Goal: Find specific page/section: Find specific page/section

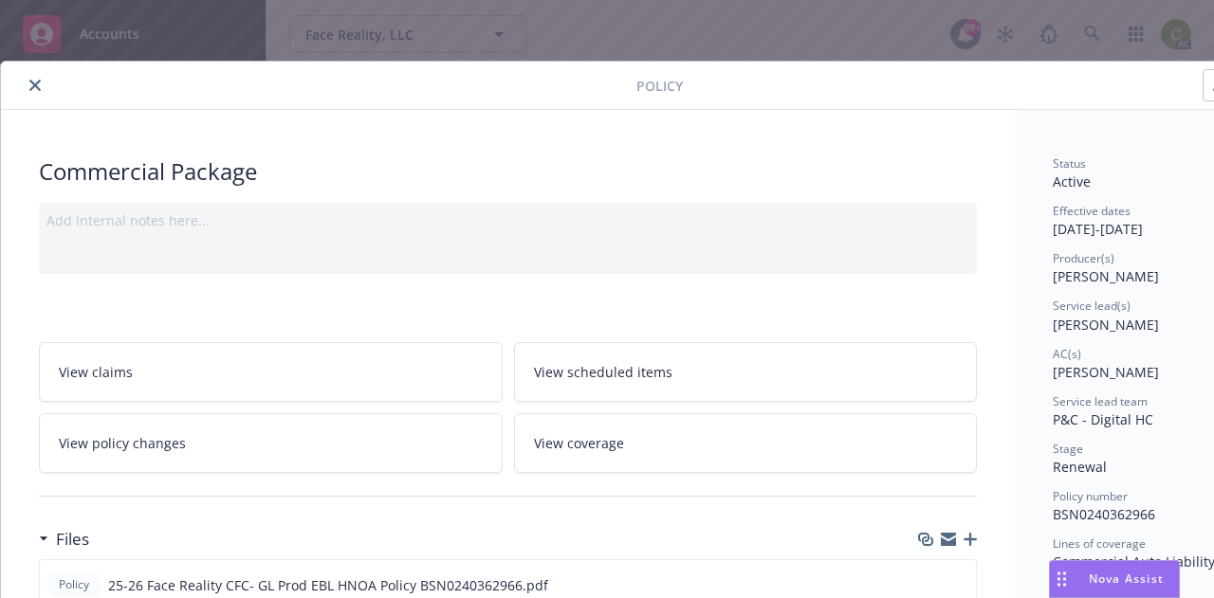
click at [35, 86] on icon "close" at bounding box center [34, 85] width 11 height 11
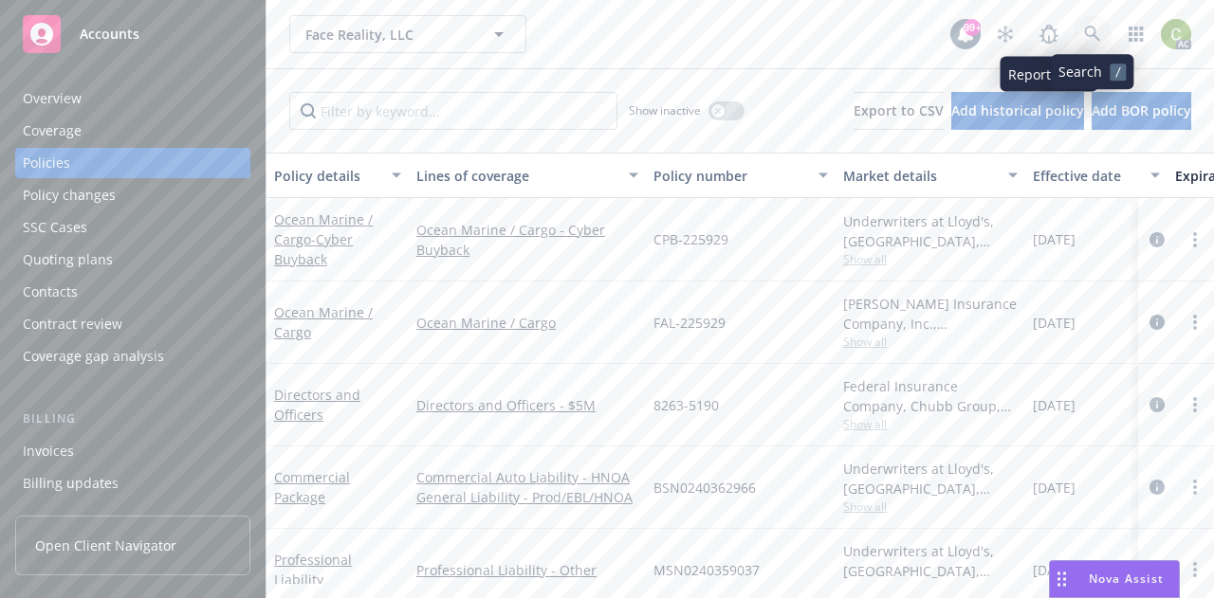
click at [1089, 39] on icon at bounding box center [1092, 34] width 17 height 17
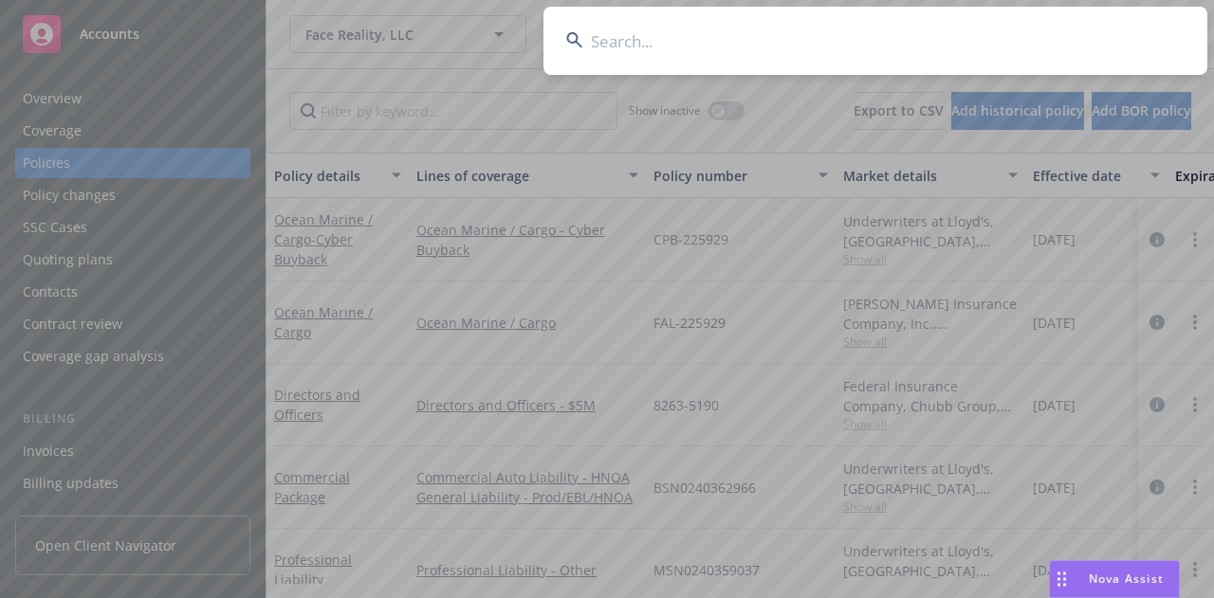
type input "ACS000459/2400"
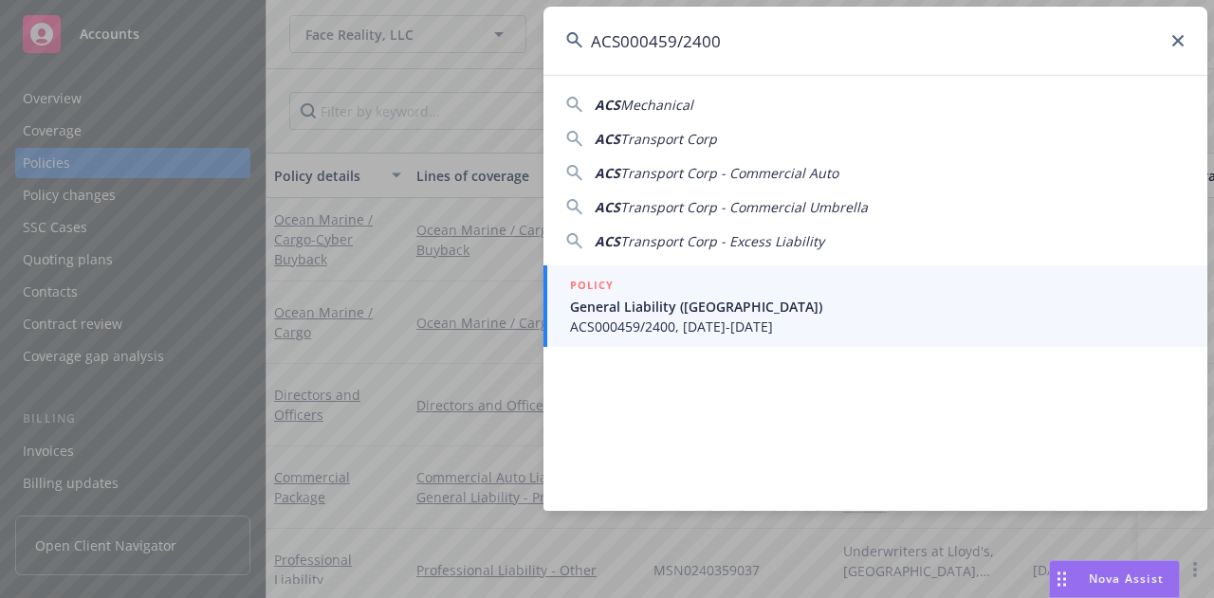
click at [813, 294] on div "POLICY" at bounding box center [877, 286] width 614 height 21
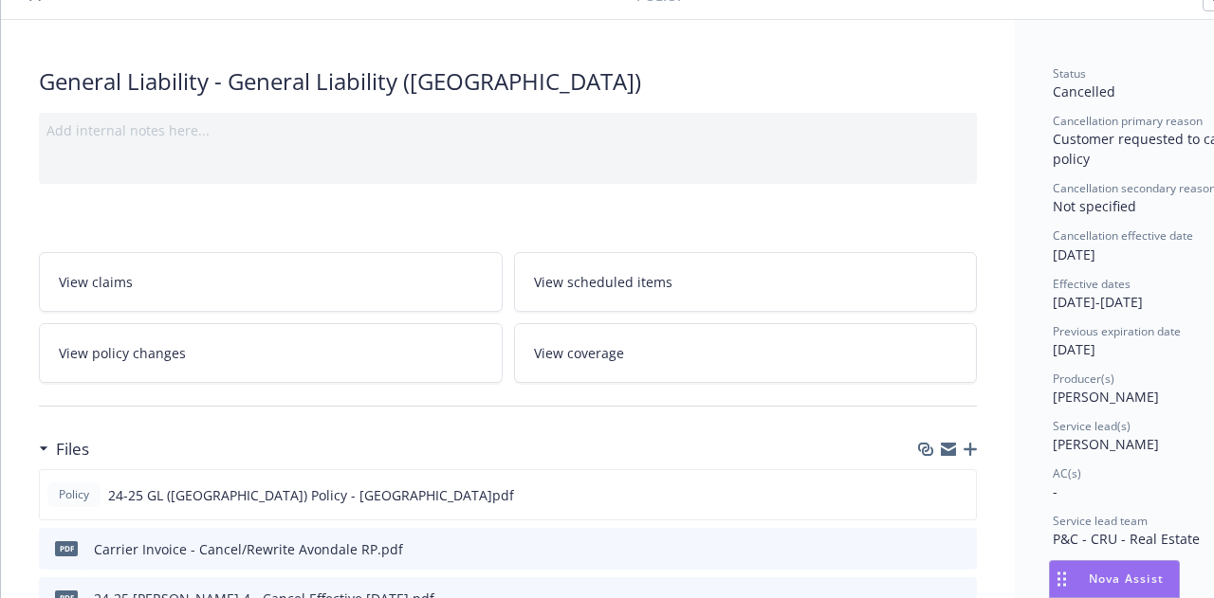
scroll to position [190, 0]
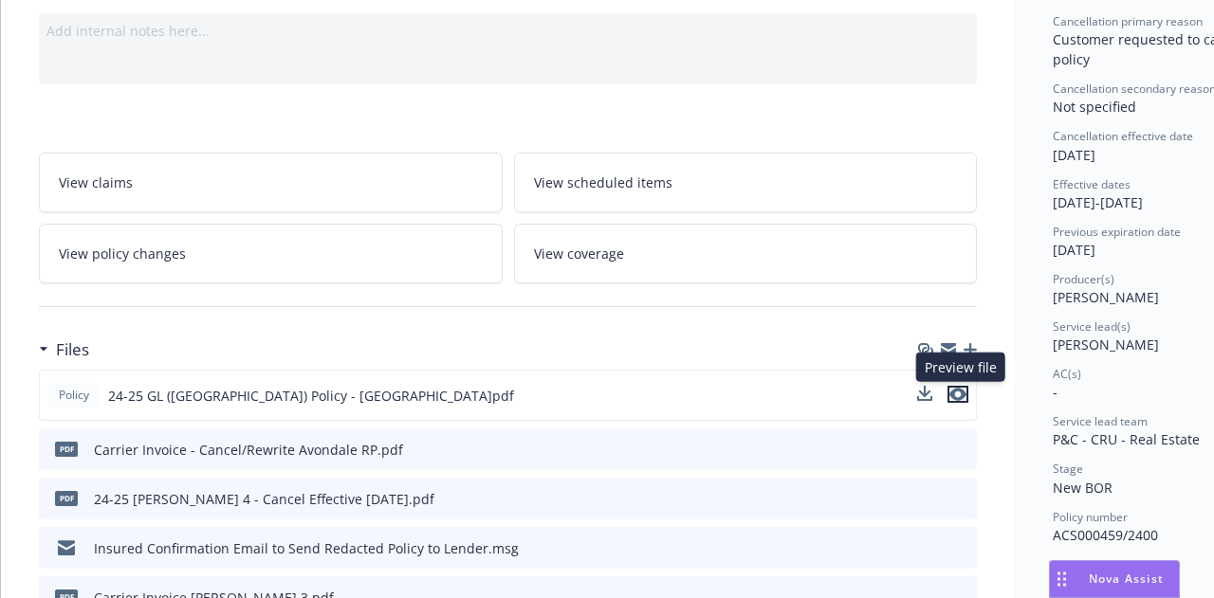
click at [959, 393] on icon "preview file" at bounding box center [957, 394] width 17 height 13
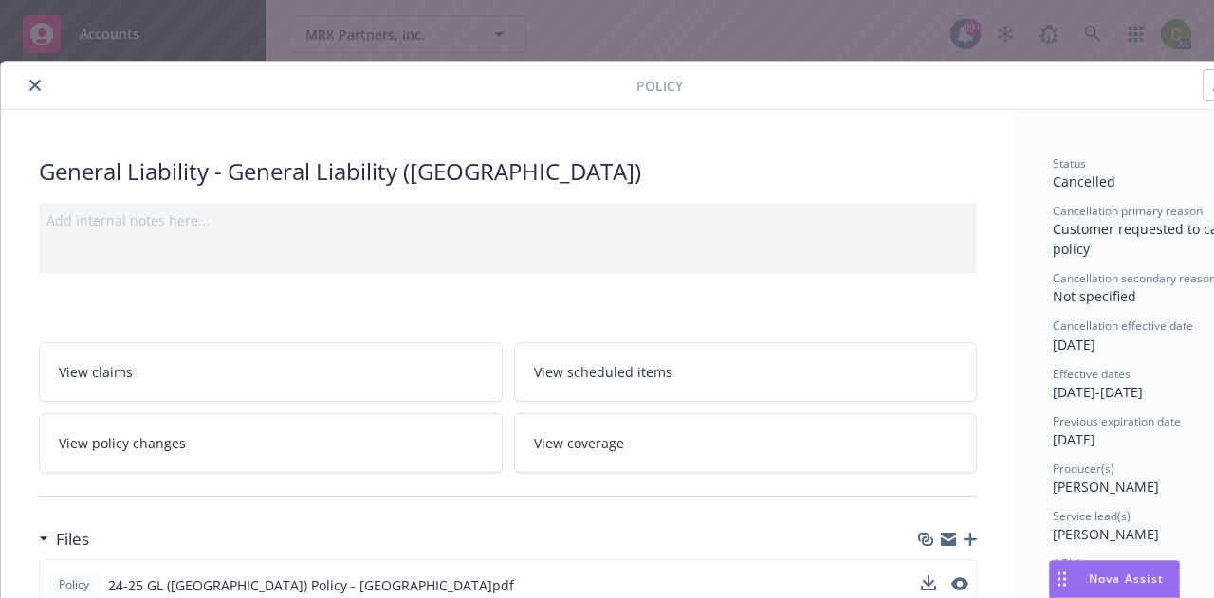
click at [32, 84] on icon "close" at bounding box center [34, 85] width 11 height 11
